Goal: Register for event/course: Register for event/course

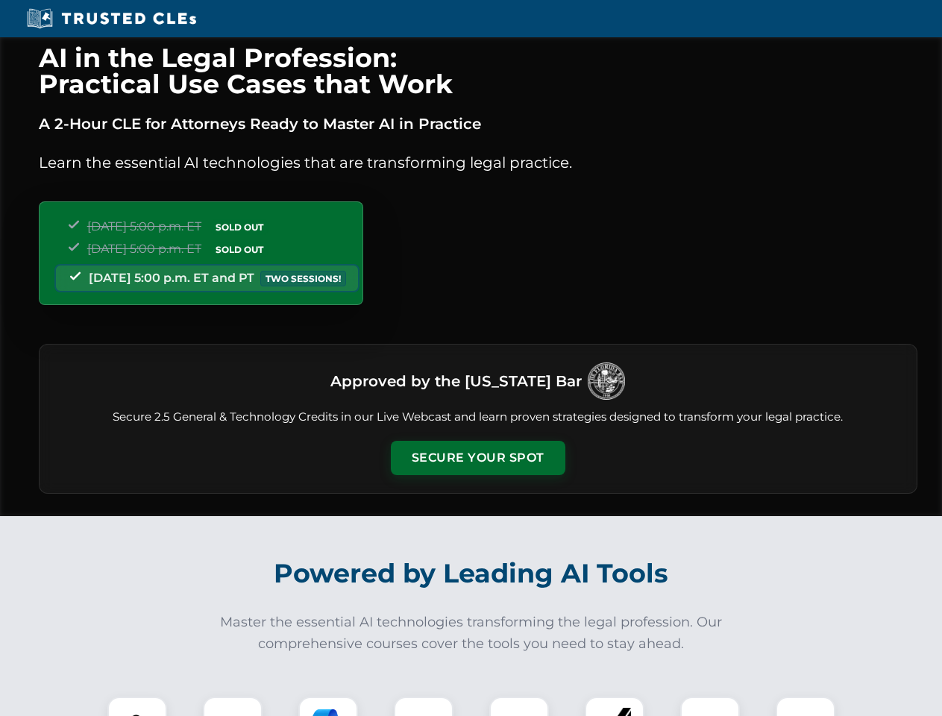
click at [477, 458] on button "Secure Your Spot" at bounding box center [478, 458] width 174 height 34
click at [137, 706] on img at bounding box center [137, 726] width 43 height 43
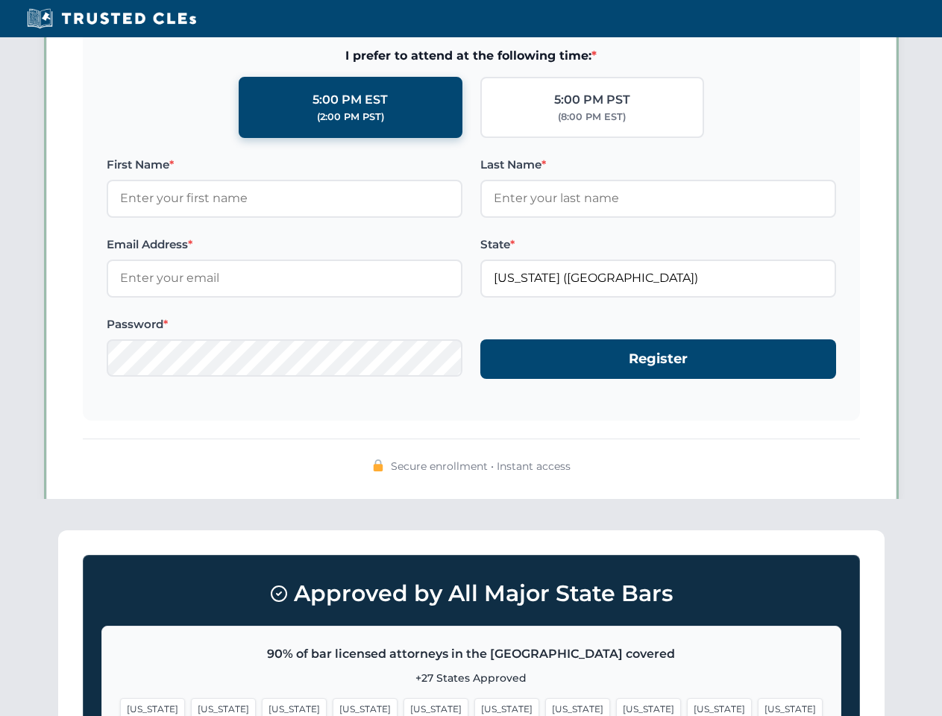
click at [545, 706] on span "[US_STATE]" at bounding box center [577, 709] width 65 height 22
click at [687, 706] on span "[US_STATE]" at bounding box center [719, 709] width 65 height 22
